Goal: Task Accomplishment & Management: Manage account settings

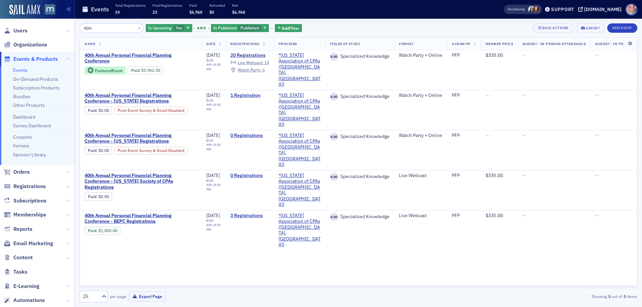
click at [20, 69] on link "Events" at bounding box center [20, 70] width 14 height 6
drag, startPoint x: 133, startPoint y: 28, endPoint x: 89, endPoint y: 36, distance: 44.5
click at [136, 28] on button "×" at bounding box center [139, 28] width 6 height 6
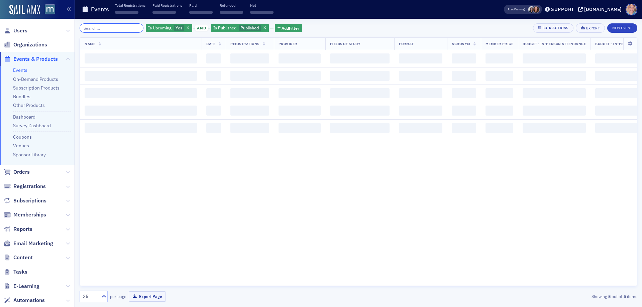
click at [102, 29] on input "search" at bounding box center [112, 27] width 64 height 9
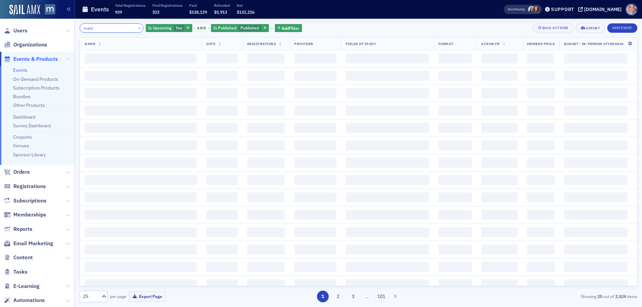
type input "mabr"
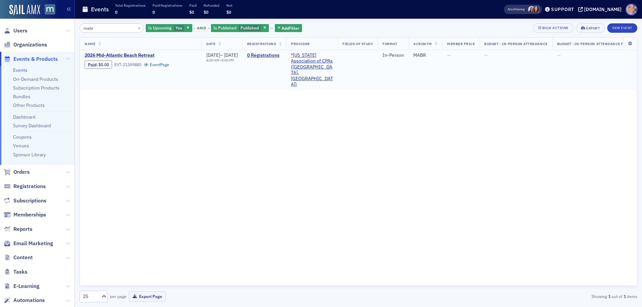
click at [133, 54] on span "2026 Mid-Atlantic Beach Retreat" at bounding box center [141, 55] width 112 height 6
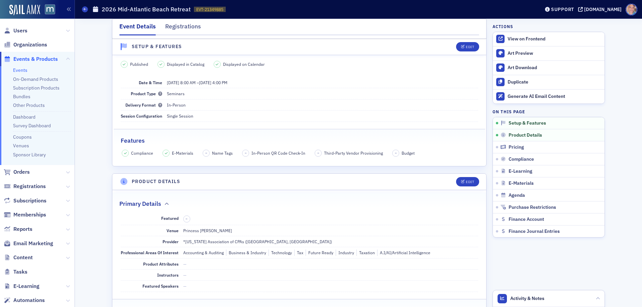
scroll to position [167, 0]
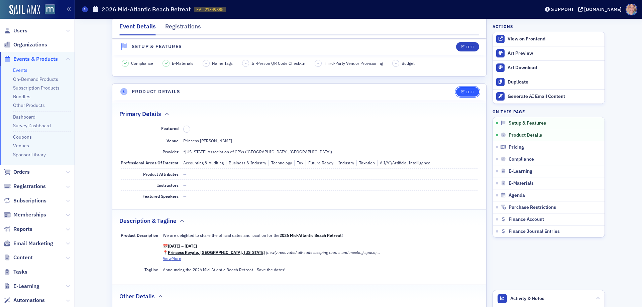
click at [460, 89] on button "Edit" at bounding box center [467, 91] width 23 height 9
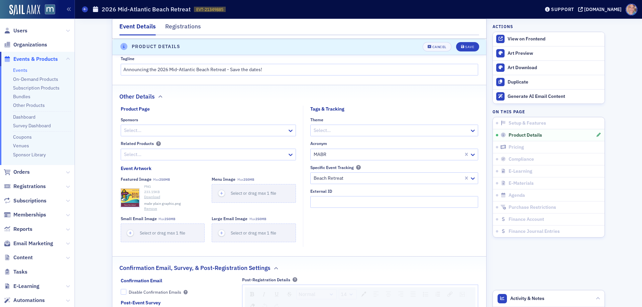
scroll to position [647, 0]
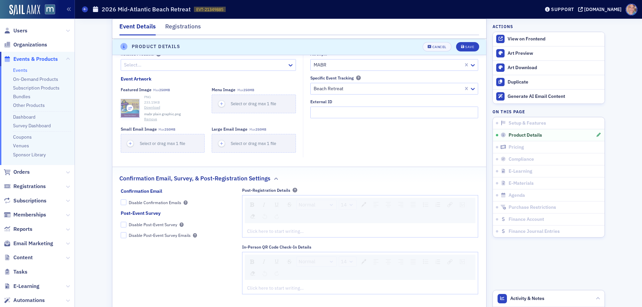
click at [128, 111] on icon "button" at bounding box center [130, 108] width 6 height 6
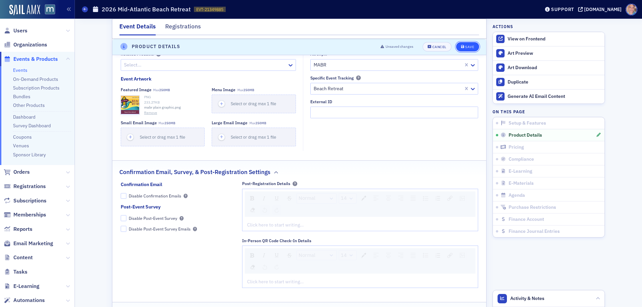
click at [465, 44] on button "Save" at bounding box center [467, 46] width 23 height 9
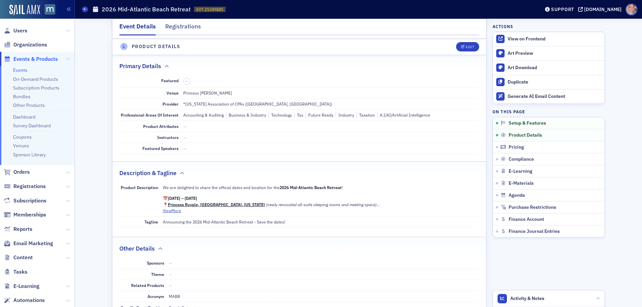
scroll to position [212, 0]
